Goal: Find contact information: Find contact information

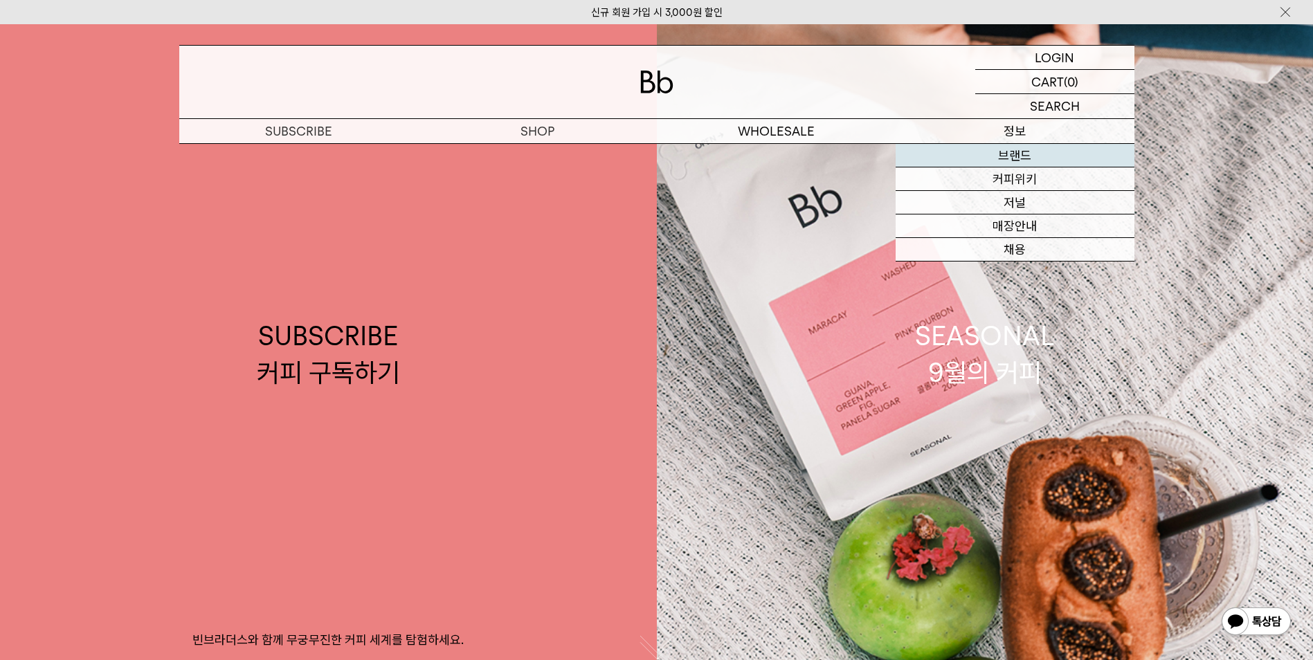
click at [991, 162] on link "브랜드" at bounding box center [1015, 156] width 239 height 24
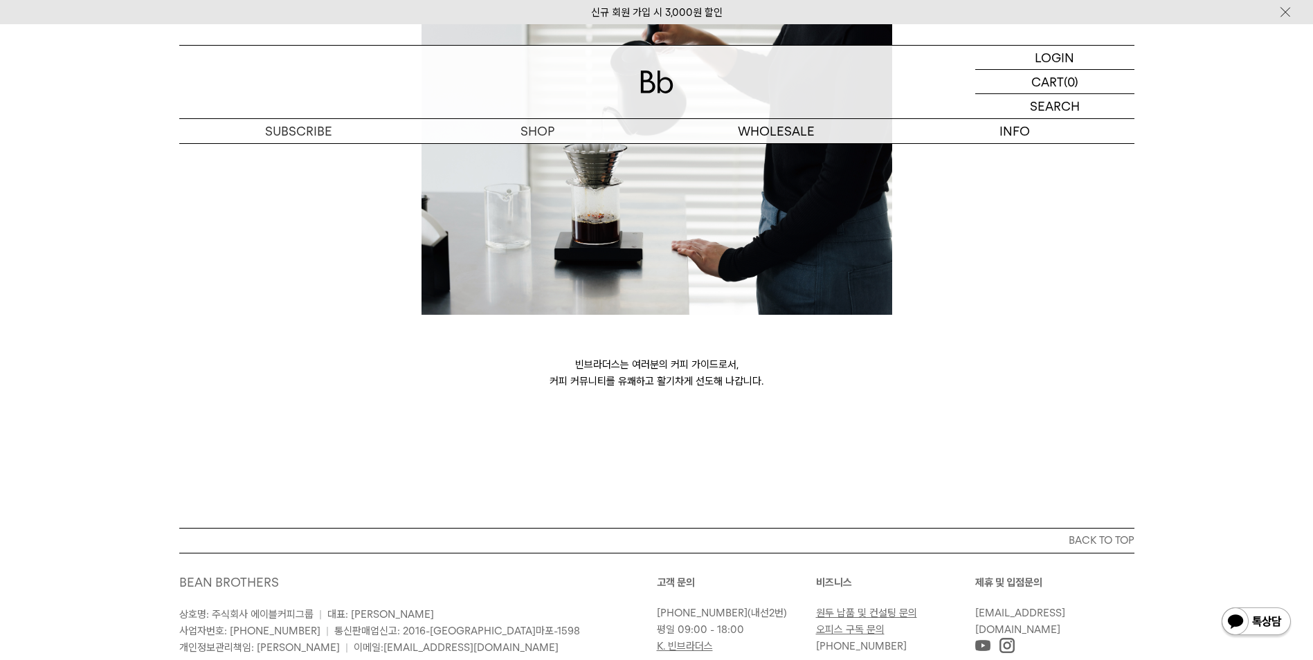
scroll to position [3757, 0]
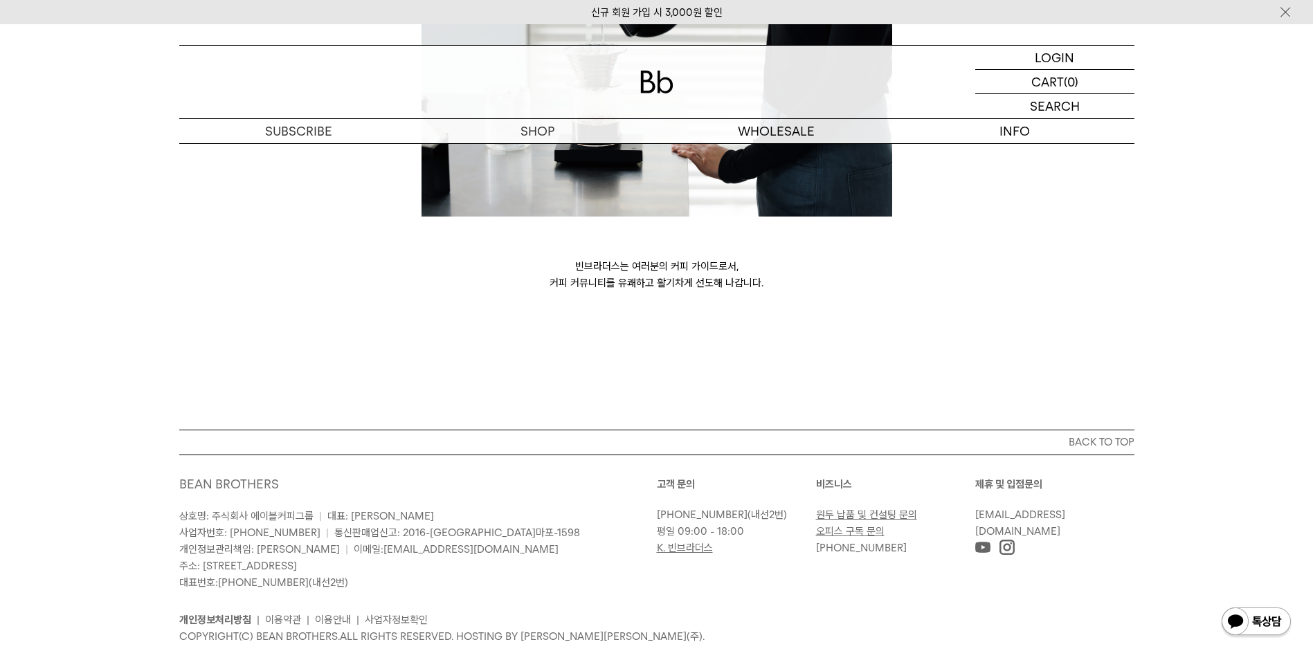
drag, startPoint x: 298, startPoint y: 523, endPoint x: 417, endPoint y: 553, distance: 122.9
click at [417, 553] on p "상호명: 주식회사 에이블커피그룹 | 대표: [PERSON_NAME] 사업자번호: [PHONE_NUMBER] | 통신판매업신고: 2016-[GE…" at bounding box center [418, 549] width 478 height 83
drag, startPoint x: 417, startPoint y: 553, endPoint x: 472, endPoint y: 549, distance: 55.5
click at [467, 550] on p "상호명: 주식회사 에이블커피그룹 | 대표: [PERSON_NAME] 사업자번호: [PHONE_NUMBER] | 통신판매업신고: 2016-[GE…" at bounding box center [418, 549] width 478 height 83
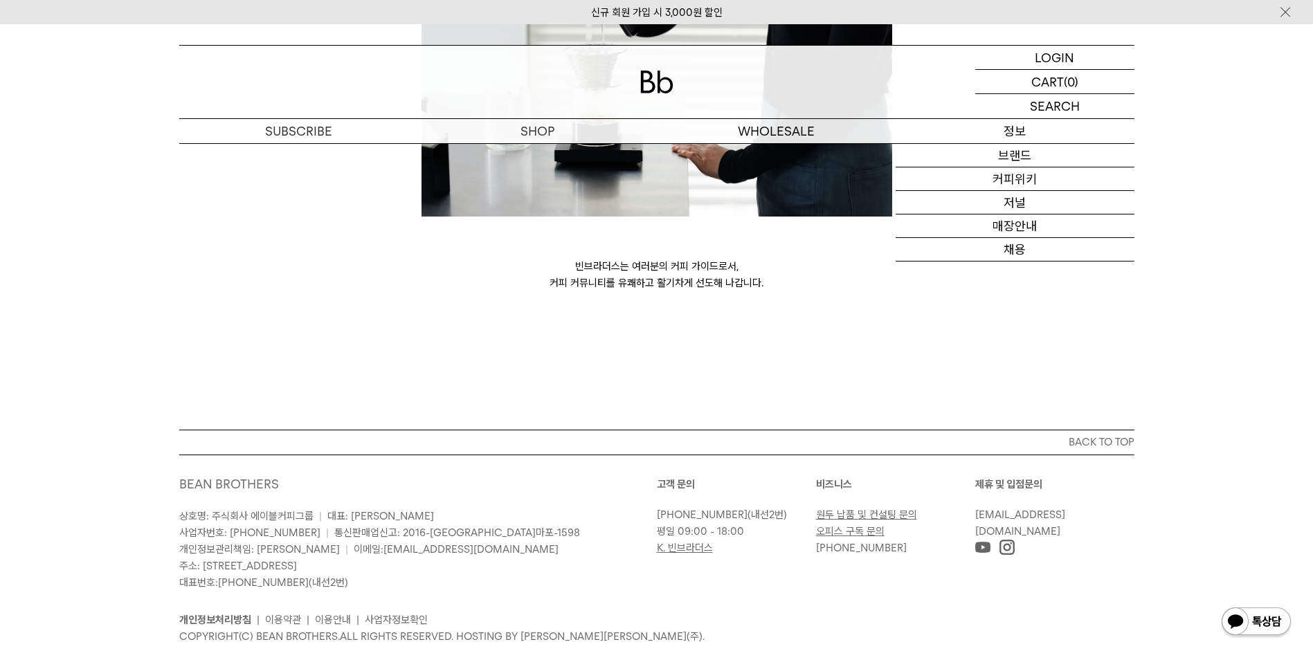
click at [1020, 132] on p "정보" at bounding box center [1015, 131] width 239 height 24
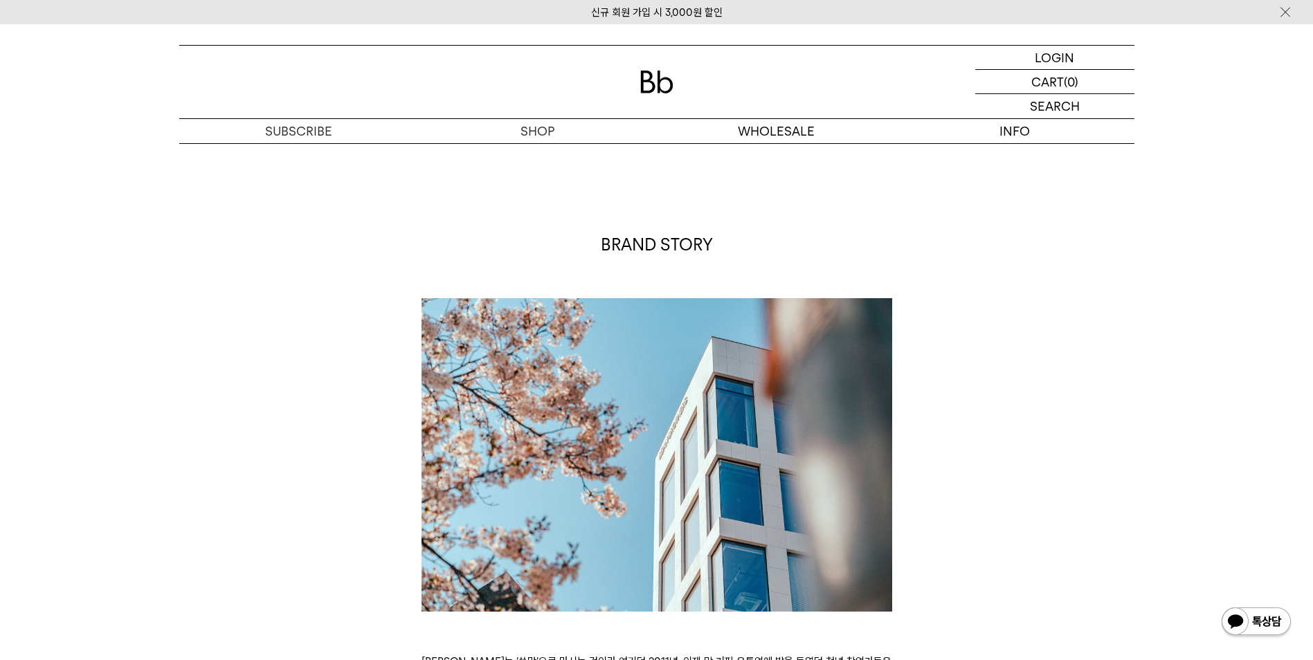
scroll to position [0, 0]
